Goal: Check status

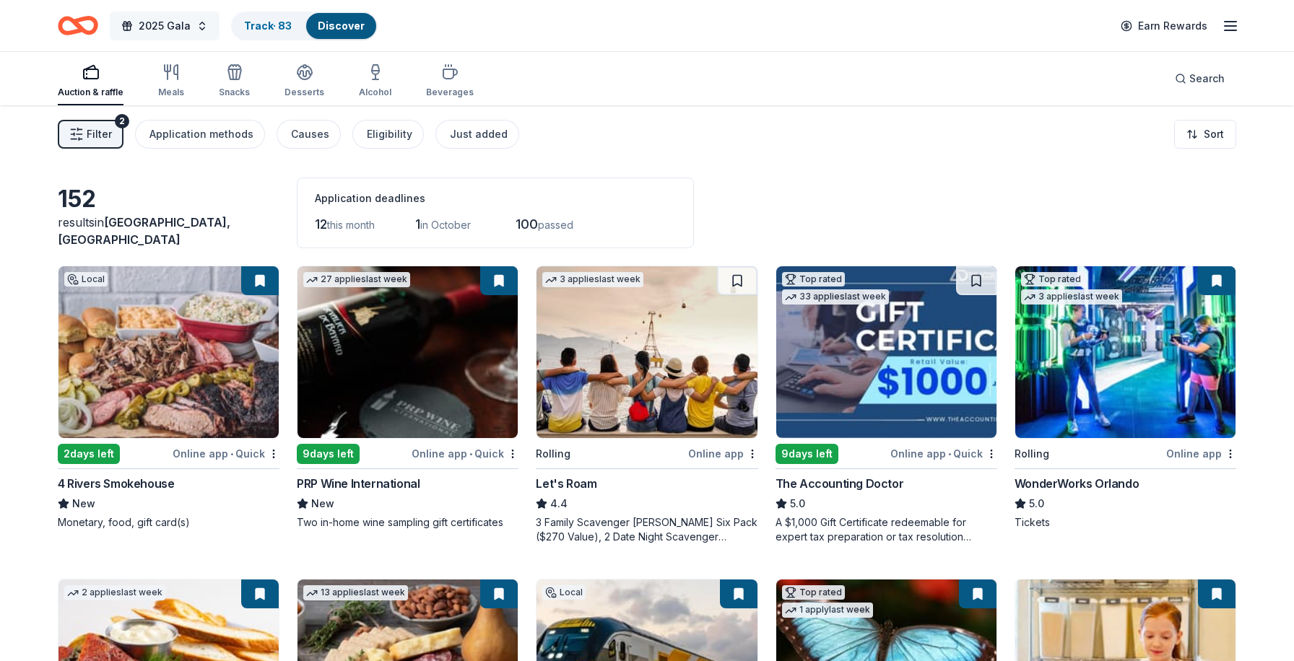
scroll to position [335, 0]
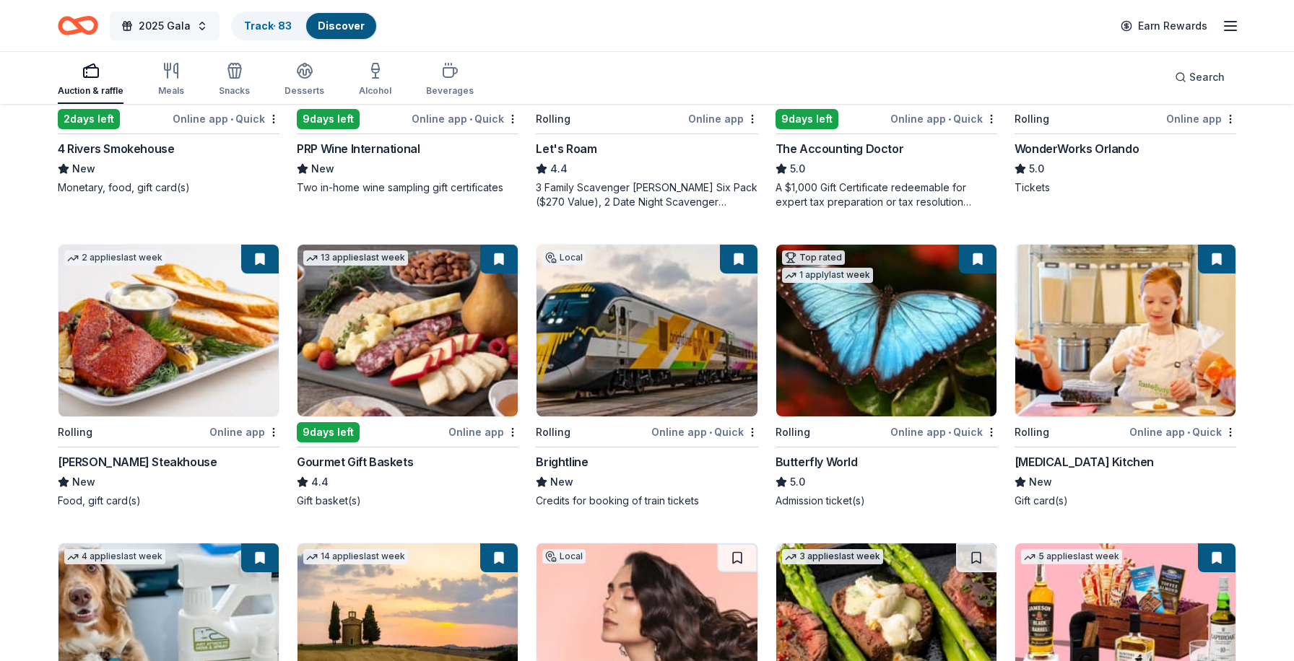
click at [200, 25] on button "2025 Gala" at bounding box center [165, 26] width 110 height 29
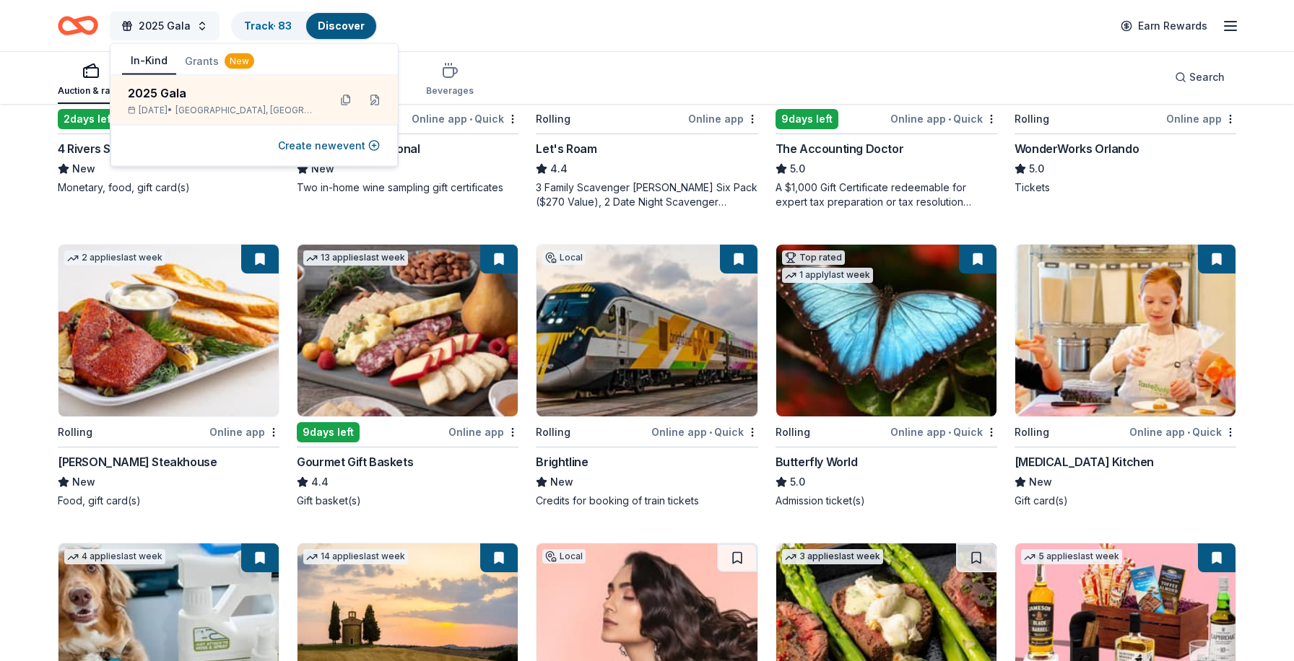
click at [168, 14] on button "2025 Gala" at bounding box center [165, 26] width 110 height 29
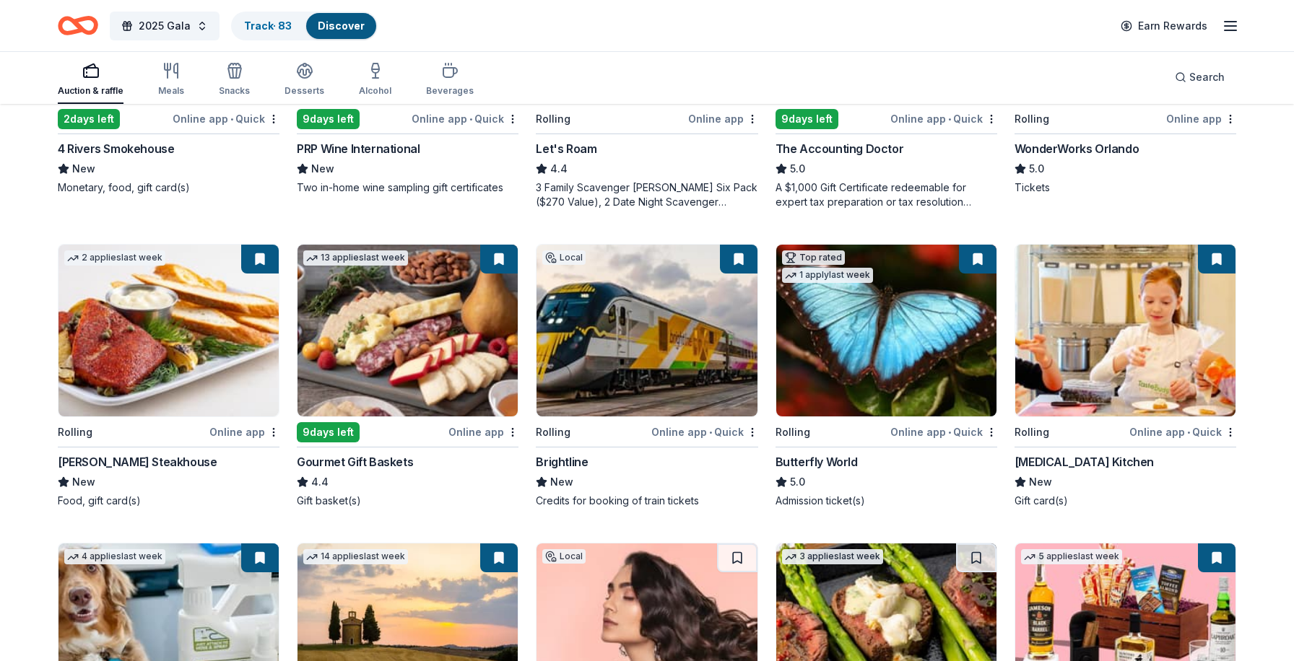
click at [333, 21] on link "Discover" at bounding box center [341, 25] width 47 height 12
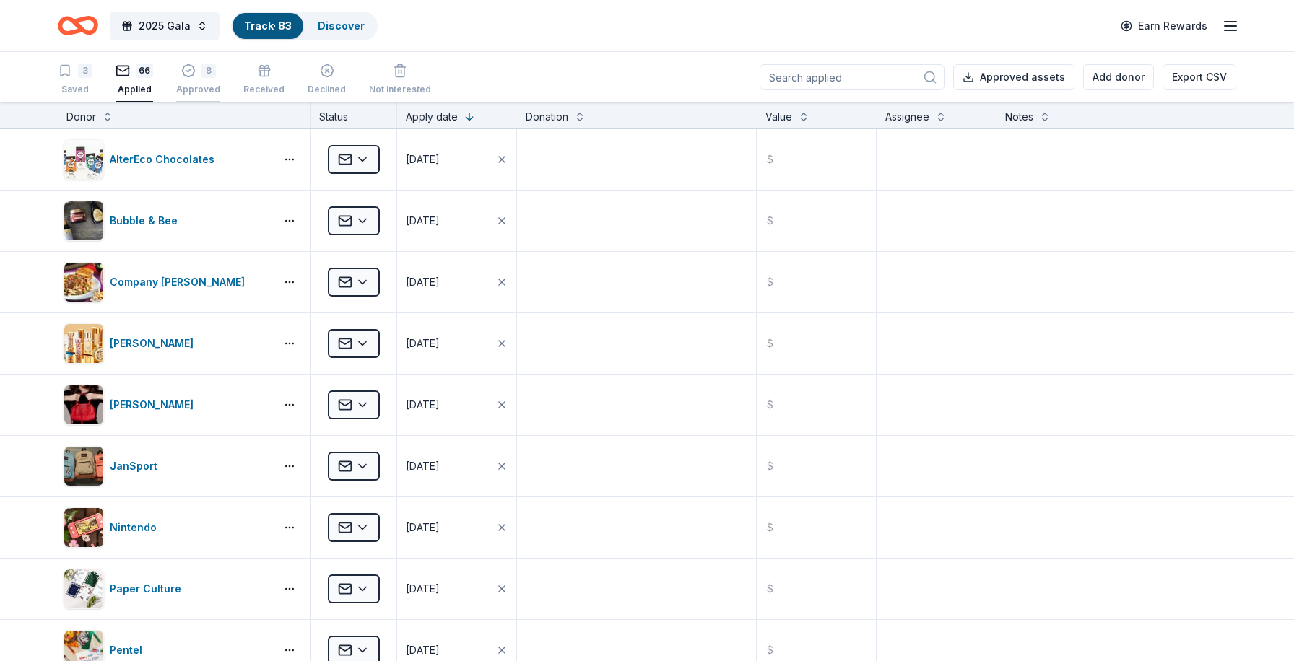
click at [188, 69] on icon "button" at bounding box center [188, 71] width 14 height 14
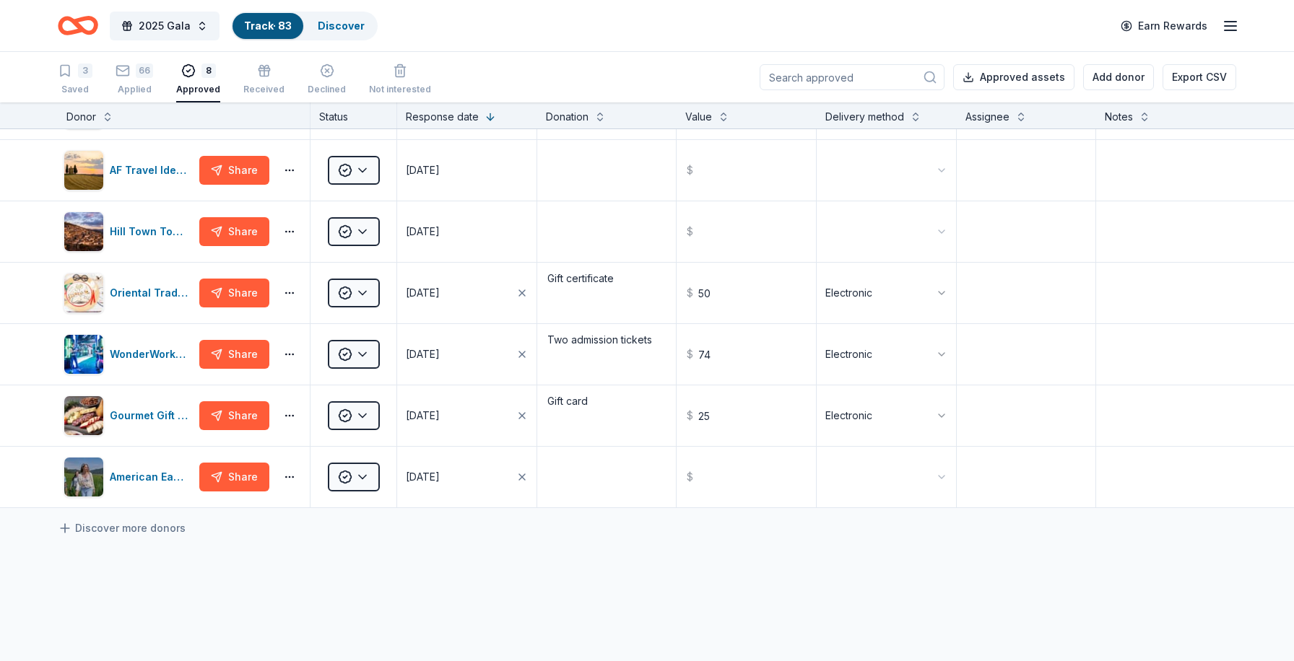
scroll to position [115, 0]
